Goal: Task Accomplishment & Management: Use online tool/utility

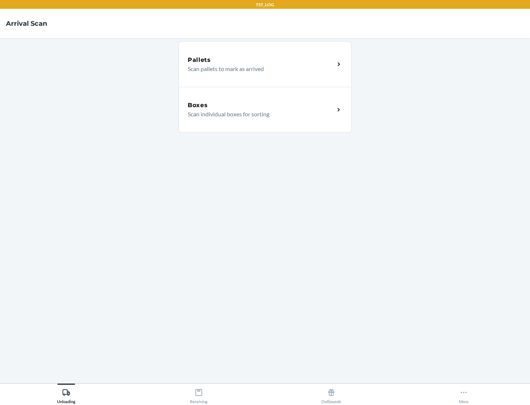
click at [261, 105] on div "Boxes" at bounding box center [261, 105] width 147 height 9
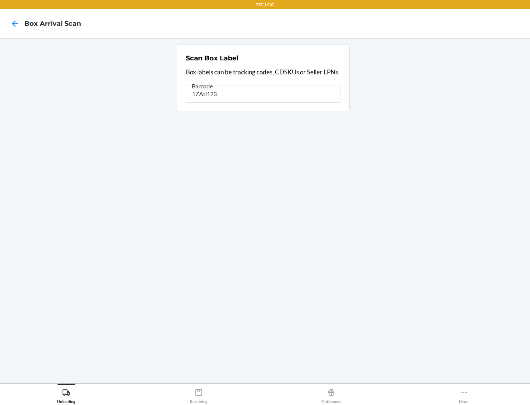
type input "1ZAti123"
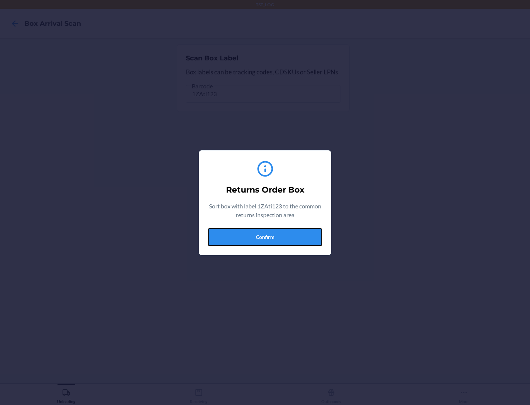
click at [265, 237] on button "Confirm" at bounding box center [265, 237] width 114 height 18
